Goal: Navigation & Orientation: Find specific page/section

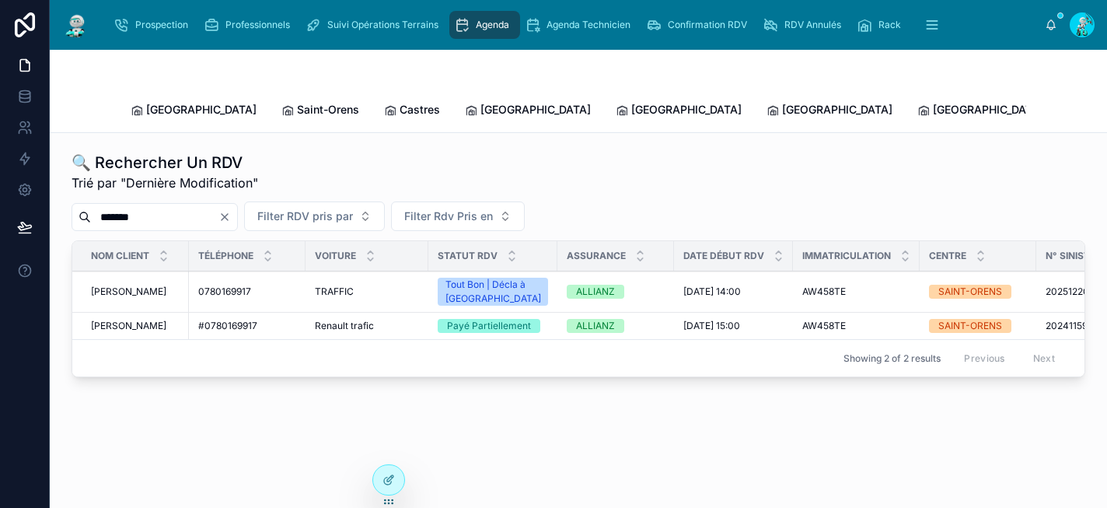
click at [157, 26] on span "Prospection" at bounding box center [161, 25] width 53 height 12
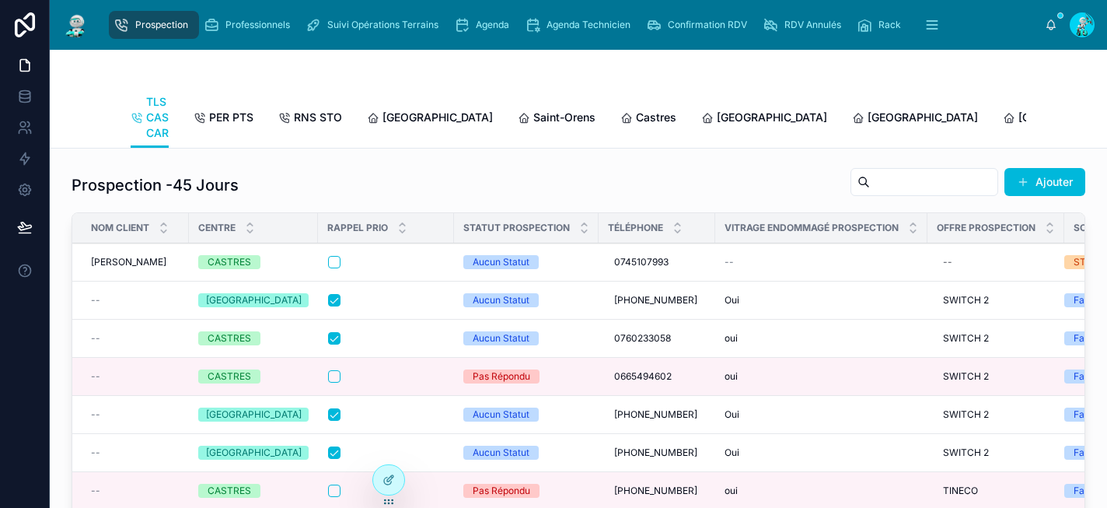
click at [717, 116] on span "[GEOGRAPHIC_DATA]" at bounding box center [772, 118] width 110 height 16
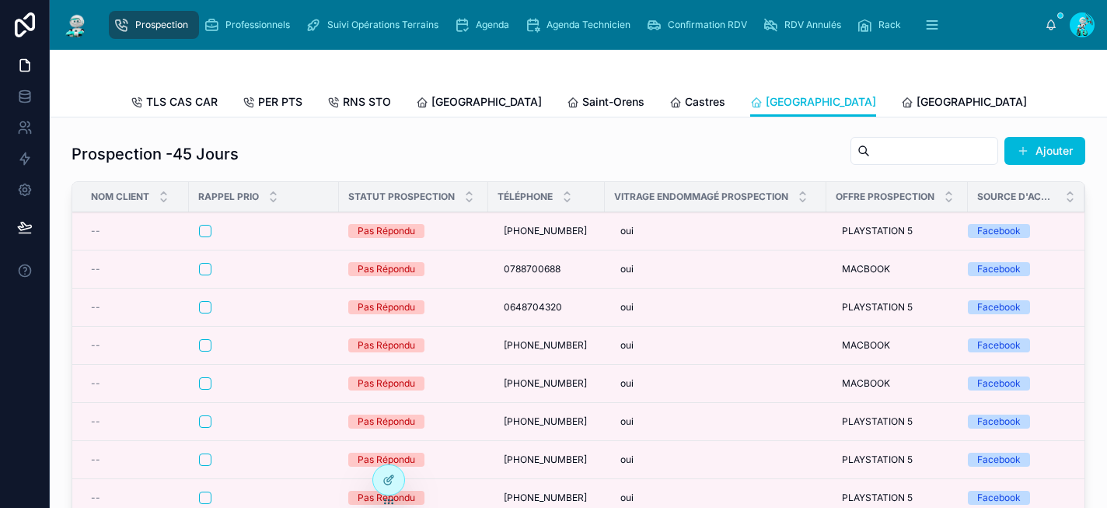
click at [917, 101] on span "[GEOGRAPHIC_DATA]" at bounding box center [972, 102] width 110 height 16
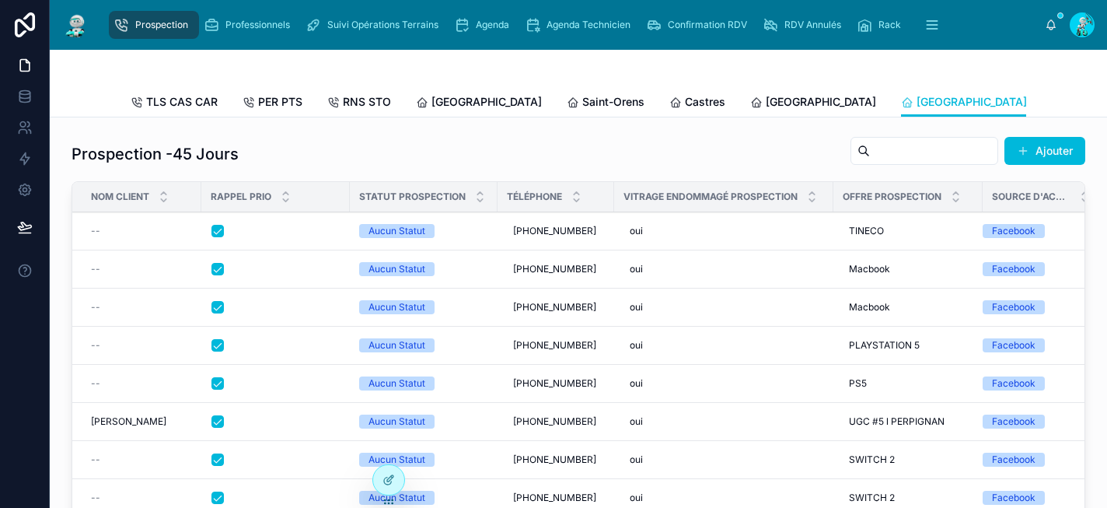
click at [1068, 101] on span "[GEOGRAPHIC_DATA]" at bounding box center [1123, 102] width 110 height 16
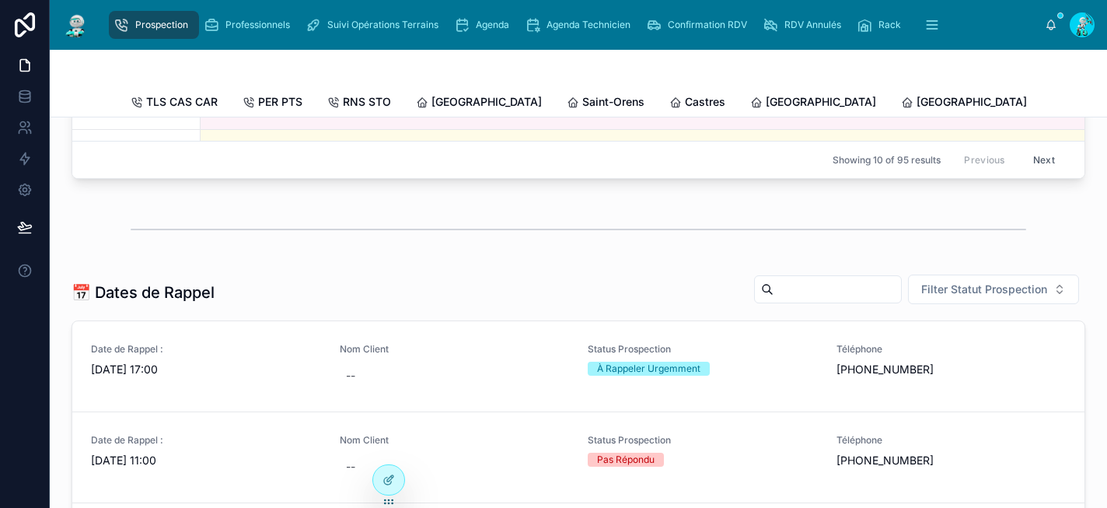
scroll to position [450, 0]
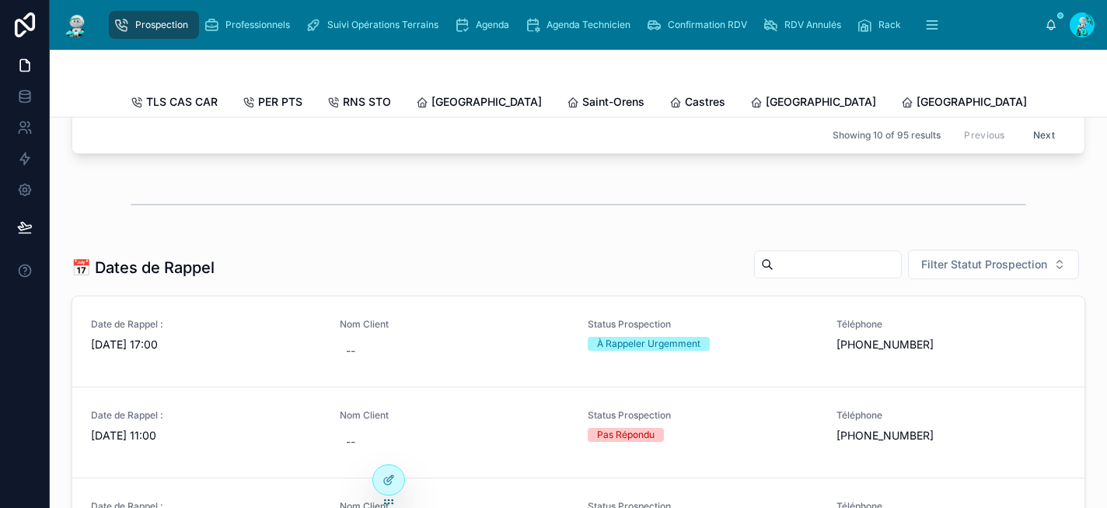
click at [1068, 102] on span "[GEOGRAPHIC_DATA]" at bounding box center [1123, 102] width 110 height 16
click at [917, 103] on span "[GEOGRAPHIC_DATA]" at bounding box center [972, 102] width 110 height 16
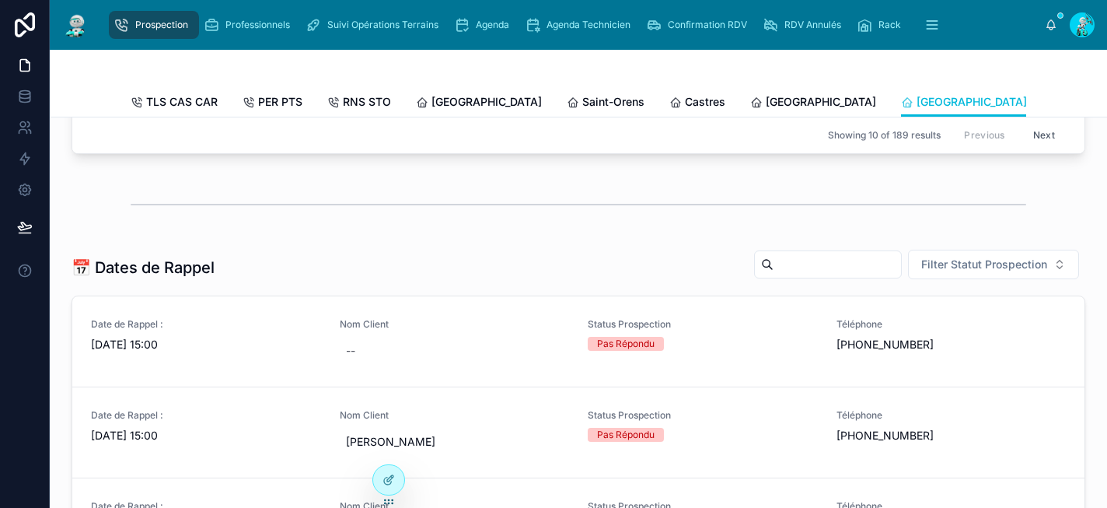
click at [766, 101] on span "[GEOGRAPHIC_DATA]" at bounding box center [821, 102] width 110 height 16
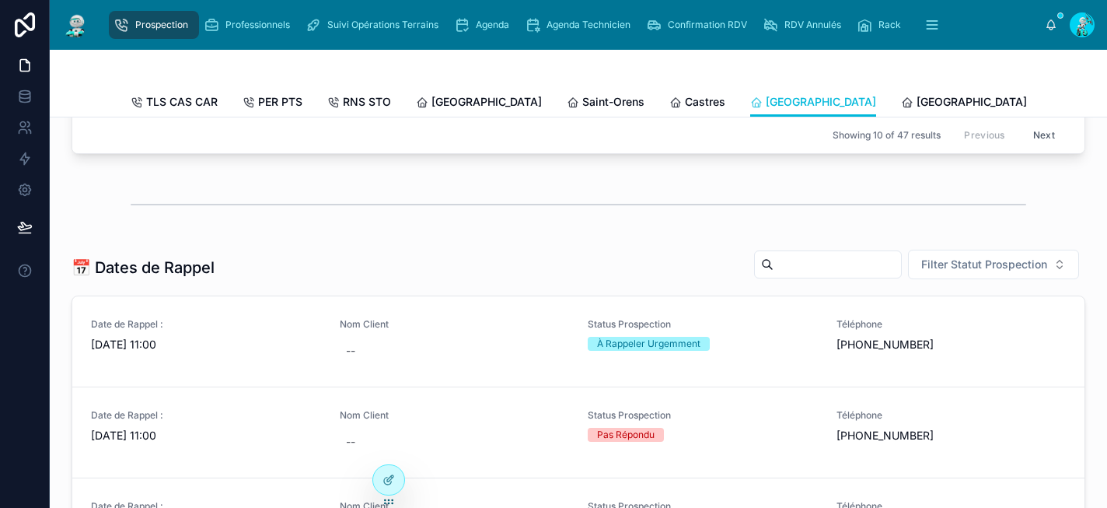
click at [685, 101] on span "Castres" at bounding box center [705, 102] width 40 height 16
click at [766, 103] on span "[GEOGRAPHIC_DATA]" at bounding box center [821, 102] width 110 height 16
click at [685, 101] on span "Castres" at bounding box center [705, 102] width 40 height 16
click at [583, 97] on span "Saint-Orens" at bounding box center [614, 102] width 62 height 16
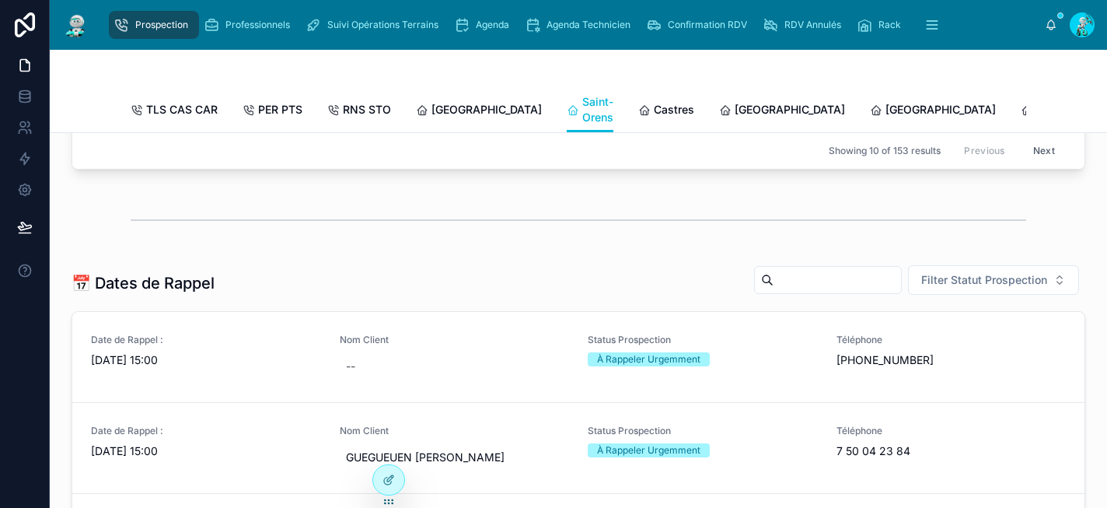
scroll to position [466, 0]
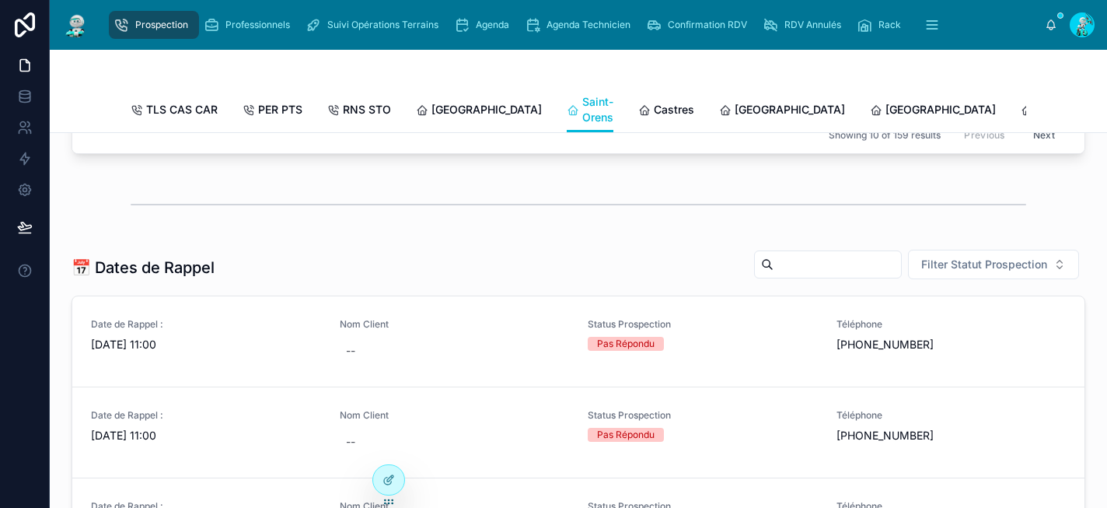
click at [461, 111] on span "[GEOGRAPHIC_DATA]" at bounding box center [487, 110] width 110 height 16
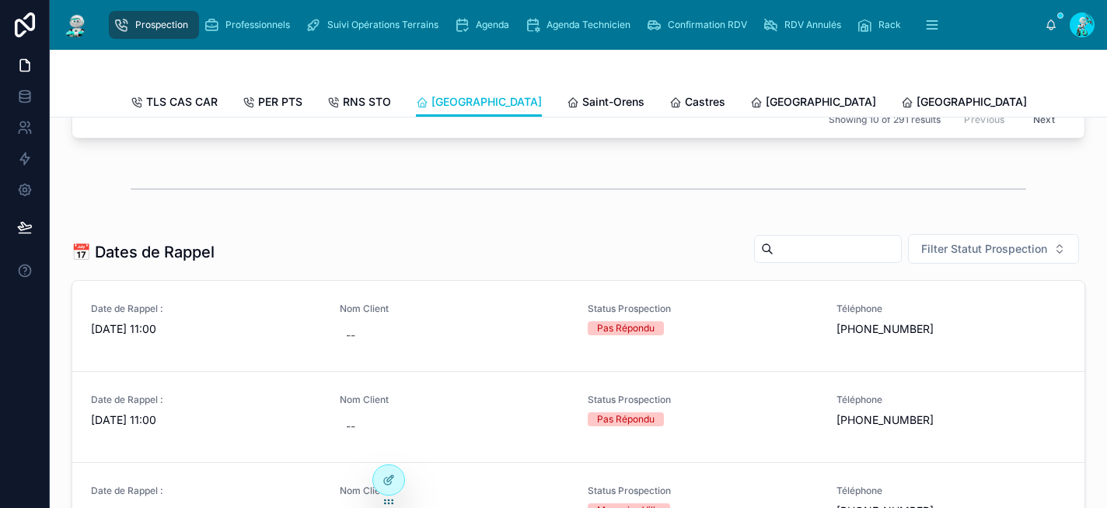
scroll to position [450, 0]
